Goal: Find contact information: Find contact information

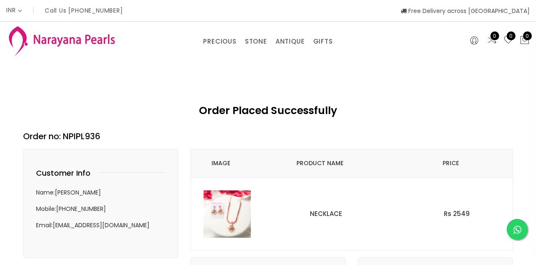
select select "INR"
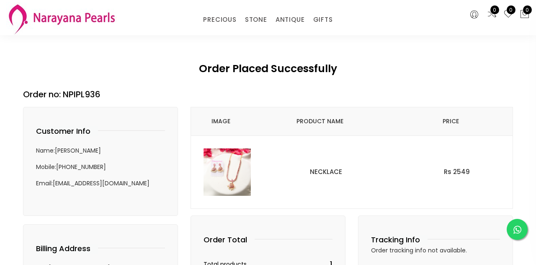
scroll to position [6, 0]
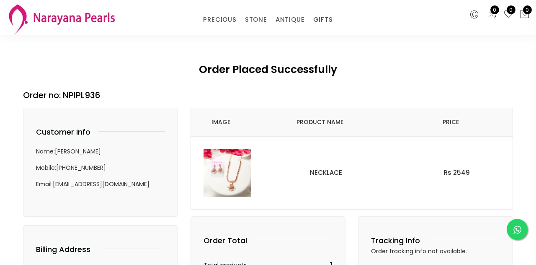
click at [228, 173] on img at bounding box center [227, 172] width 47 height 47
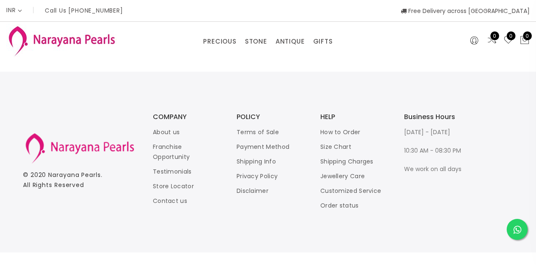
select select "INR"
click at [96, 12] on p "Call Us [PHONE_NUMBER]" at bounding box center [84, 11] width 78 height 6
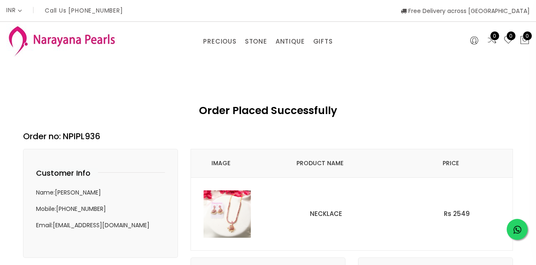
click at [522, 230] on link at bounding box center [517, 229] width 21 height 21
